Goal: Consume media (video, audio): Consume media (video, audio)

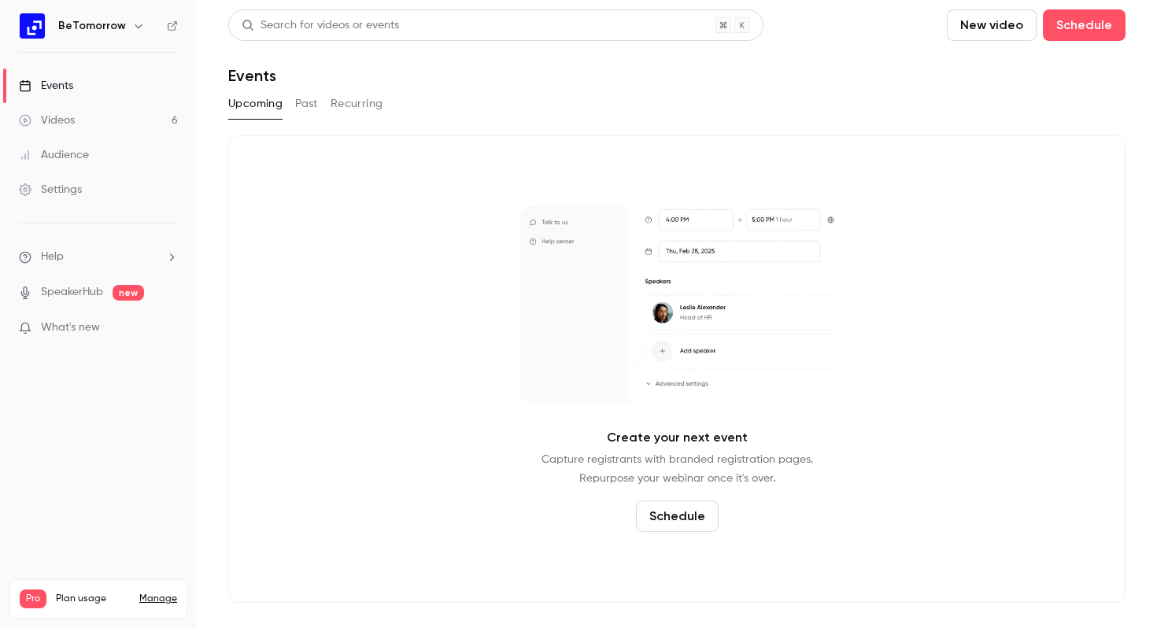
click at [65, 109] on link "Videos 6" at bounding box center [98, 120] width 197 height 35
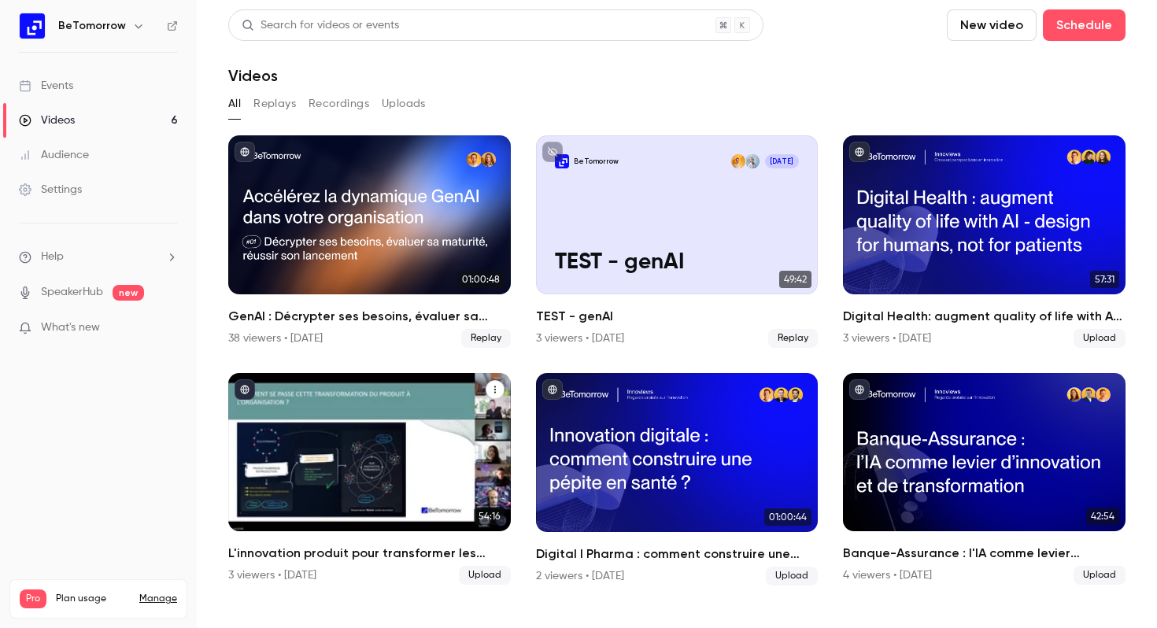
click at [418, 500] on div "L'innovation produit pour transformer les services publics" at bounding box center [369, 452] width 283 height 159
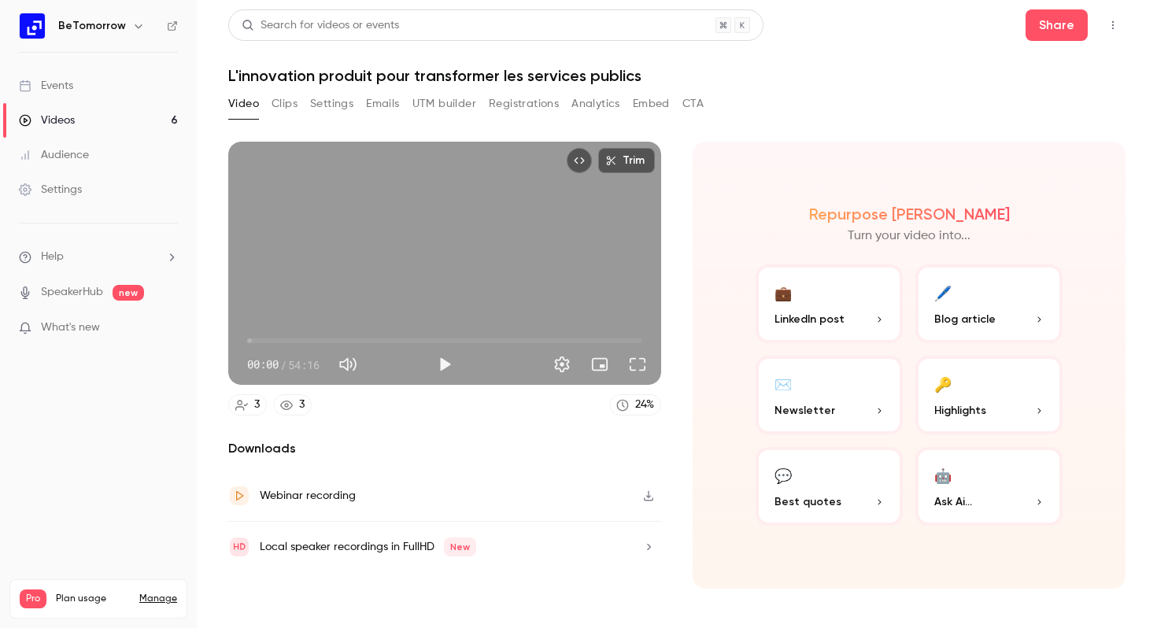
click at [344, 105] on button "Settings" at bounding box center [331, 103] width 43 height 25
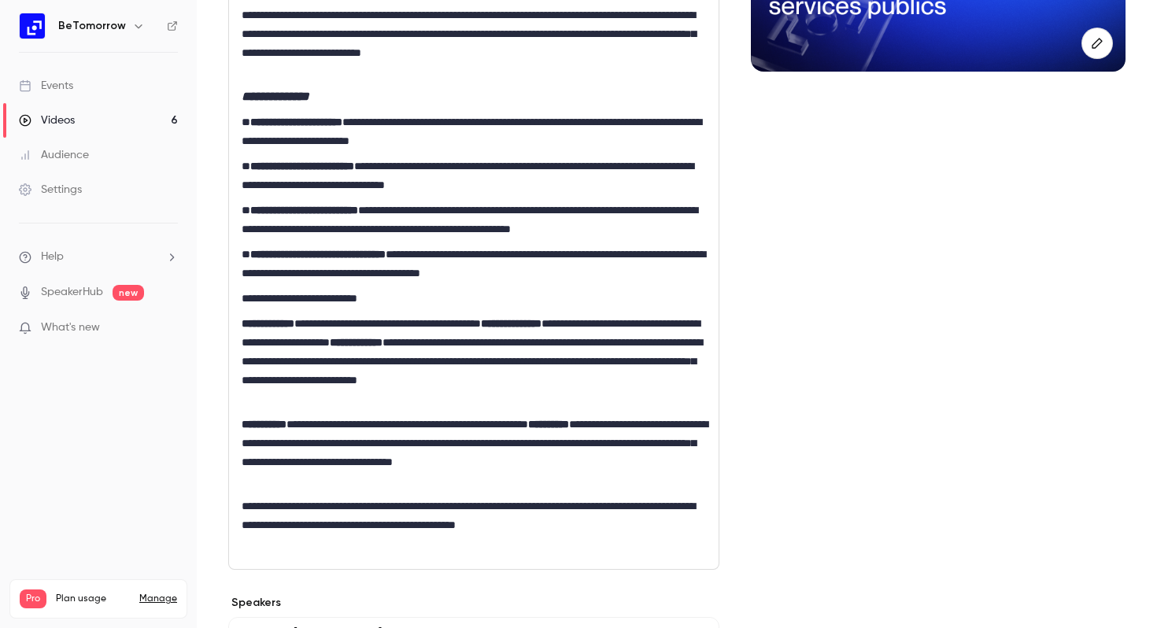
scroll to position [328, 0]
